Goal: Information Seeking & Learning: Learn about a topic

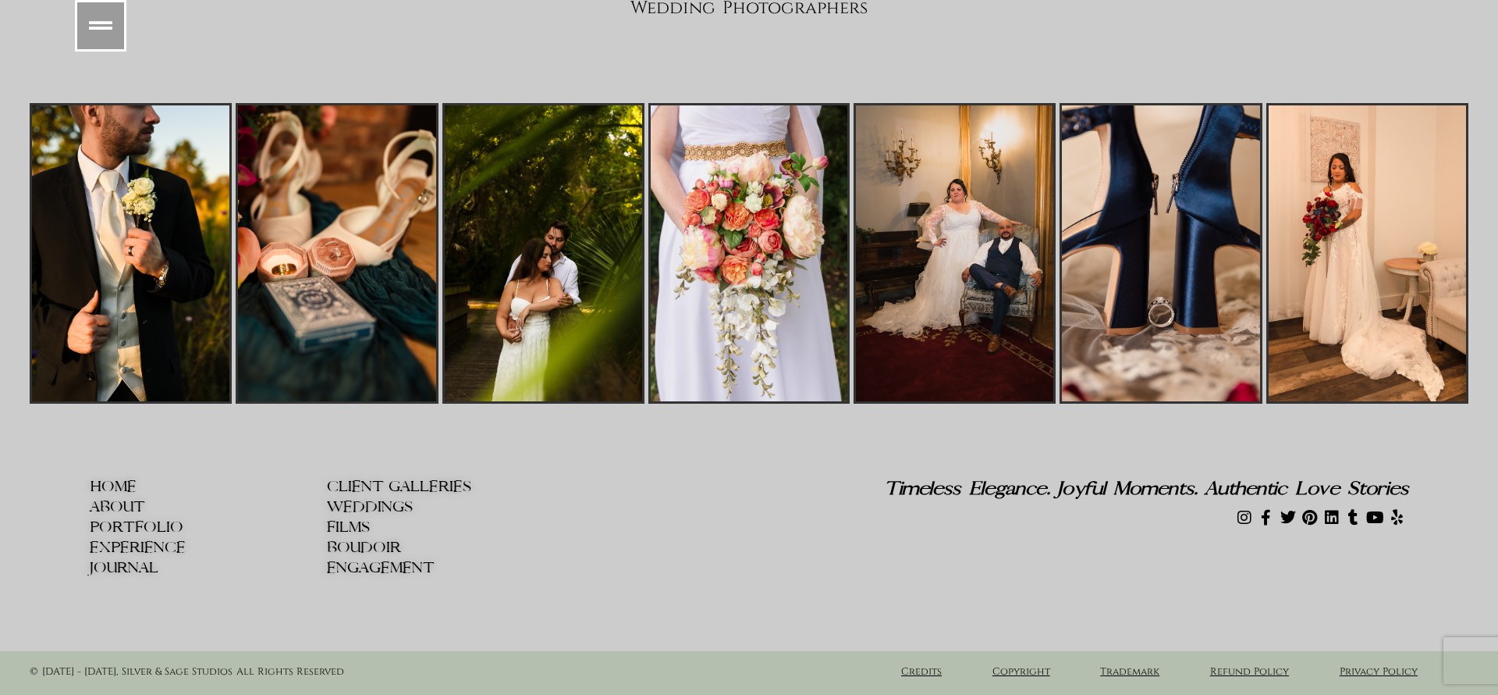
scroll to position [25504, 0]
